Goal: Book appointment/travel/reservation

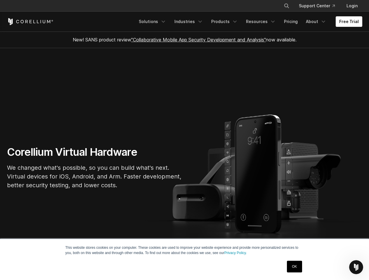
click at [184, 140] on section "Corellium Virtual Hardware We changed what's possible, so you can build what's …" at bounding box center [184, 170] width 369 height 244
click at [286, 6] on icon "Search" at bounding box center [286, 6] width 5 height 5
click at [286, 6] on div "×" at bounding box center [287, 5] width 6 height 9
click at [356, 268] on icon "Open Intercom Messenger" at bounding box center [356, 268] width 10 height 10
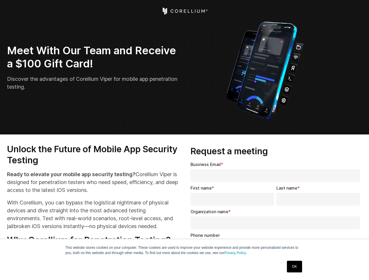
select select "**"
click at [276, 221] on input "Organization name *" at bounding box center [274, 223] width 169 height 13
click at [356, 268] on img "Open Intercom Messenger" at bounding box center [356, 267] width 7 height 7
